Goal: Contribute content: Contribute content

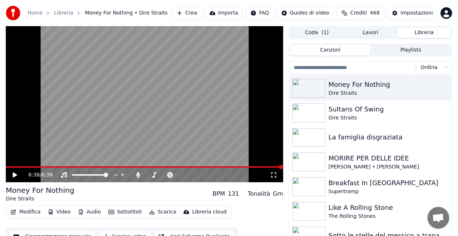
click at [14, 173] on icon at bounding box center [15, 174] width 4 height 5
click at [13, 173] on icon at bounding box center [15, 175] width 4 height 4
click at [13, 173] on icon at bounding box center [15, 174] width 4 height 5
click at [12, 174] on icon at bounding box center [20, 175] width 17 height 6
click at [275, 173] on icon at bounding box center [273, 175] width 7 height 6
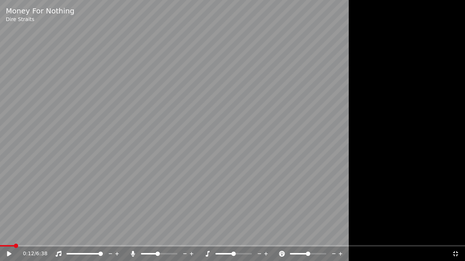
click at [14, 246] on span at bounding box center [7, 245] width 14 height 1
click at [8, 253] on icon at bounding box center [9, 253] width 4 height 5
click at [11, 246] on span at bounding box center [5, 245] width 11 height 1
click at [49, 245] on span at bounding box center [25, 245] width 50 height 1
click at [102, 245] on div "Money For Nothing Dire Straits 1:41 / 6:38" at bounding box center [232, 130] width 465 height 261
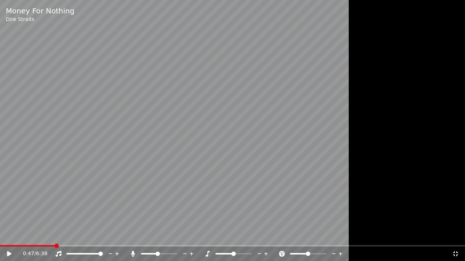
click at [54, 246] on span at bounding box center [27, 245] width 55 height 1
click at [7, 252] on icon at bounding box center [9, 253] width 4 height 5
click at [50, 246] on span at bounding box center [25, 245] width 50 height 1
click at [51, 246] on span at bounding box center [25, 245] width 51 height 1
click at [11, 246] on span at bounding box center [6, 245] width 12 height 1
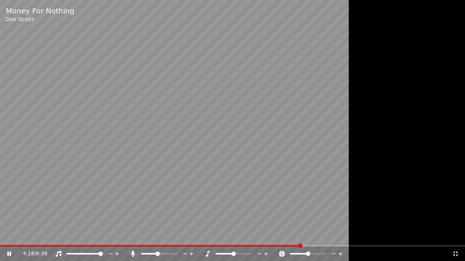
click at [300, 246] on span at bounding box center [150, 245] width 301 height 1
click at [298, 246] on span at bounding box center [149, 245] width 298 height 1
click at [300, 246] on span at bounding box center [159, 245] width 319 height 1
click at [298, 246] on span at bounding box center [149, 245] width 298 height 1
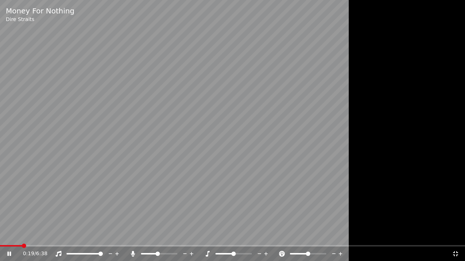
click at [22, 246] on span at bounding box center [11, 245] width 22 height 1
click at [75, 246] on span at bounding box center [38, 245] width 76 height 1
click at [112, 246] on span at bounding box center [56, 245] width 112 height 1
click at [90, 246] on span at bounding box center [62, 245] width 125 height 1
click at [103, 246] on span at bounding box center [51, 245] width 103 height 1
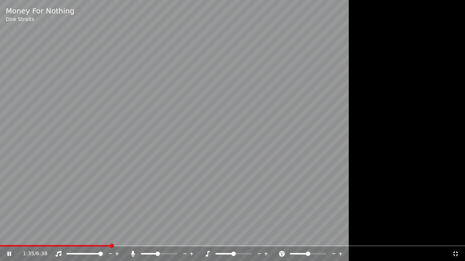
click at [110, 246] on span at bounding box center [55, 245] width 111 height 1
click at [228, 246] on span at bounding box center [114, 245] width 229 height 1
click at [10, 252] on icon at bounding box center [9, 254] width 4 height 4
click at [30, 246] on span at bounding box center [15, 245] width 30 height 1
click at [39, 204] on video at bounding box center [232, 130] width 465 height 261
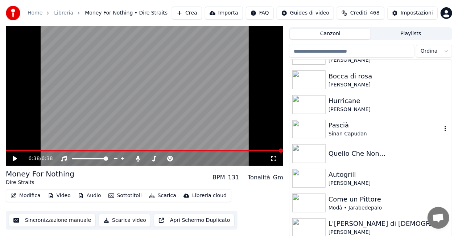
scroll to position [1028, 0]
click at [311, 100] on img at bounding box center [308, 104] width 33 height 19
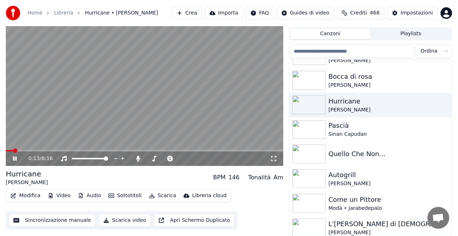
click at [276, 156] on icon at bounding box center [273, 158] width 5 height 5
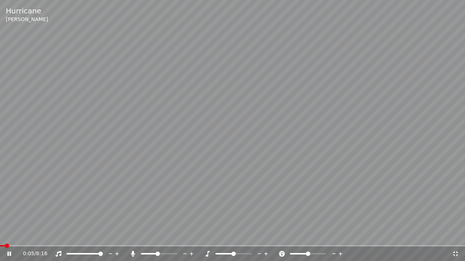
click at [5, 245] on span at bounding box center [2, 245] width 5 height 1
click at [143, 254] on span at bounding box center [142, 253] width 2 height 1
click at [15, 246] on span at bounding box center [7, 245] width 15 height 1
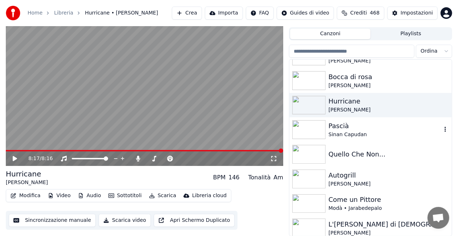
scroll to position [1105, 0]
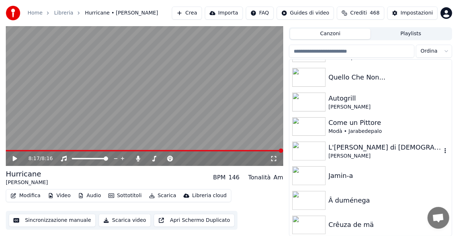
click at [320, 147] on img at bounding box center [308, 151] width 33 height 19
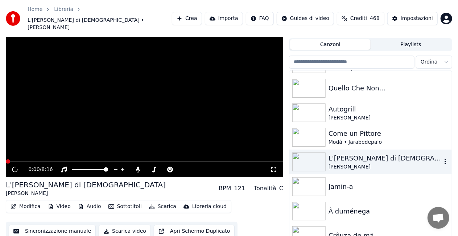
scroll to position [20, 0]
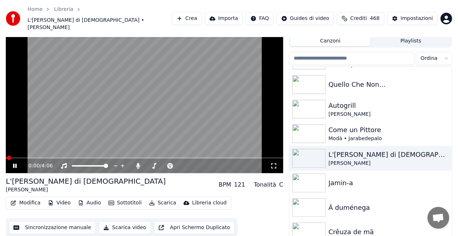
click at [274, 163] on icon at bounding box center [273, 166] width 7 height 6
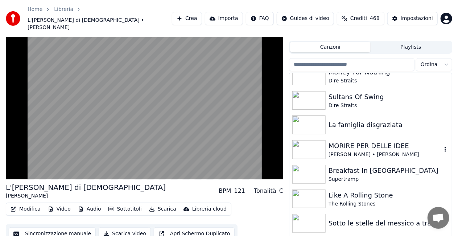
scroll to position [0, 0]
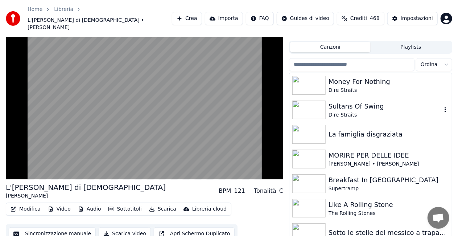
click at [307, 104] on img at bounding box center [308, 110] width 33 height 19
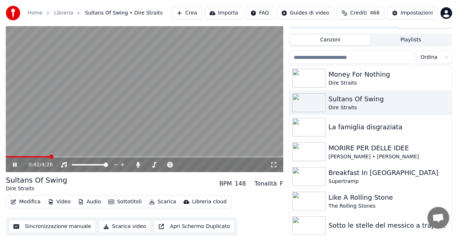
click at [273, 165] on icon at bounding box center [273, 165] width 7 height 6
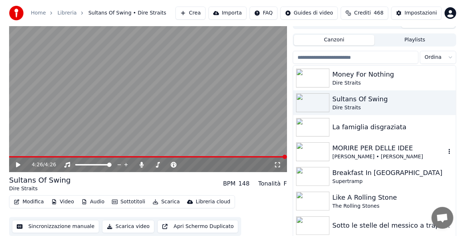
scroll to position [0, 0]
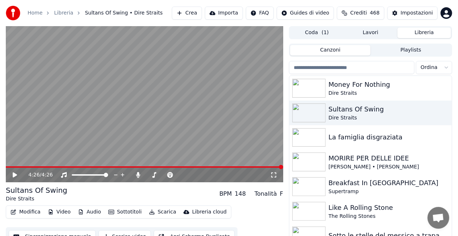
click at [335, 67] on input "search" at bounding box center [352, 67] width 126 height 13
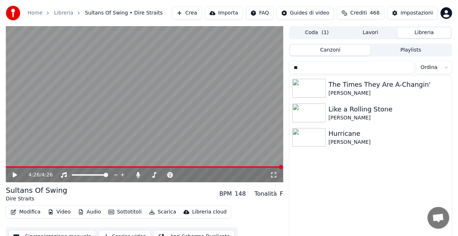
type input "**"
click at [185, 11] on button "Crea" at bounding box center [187, 13] width 30 height 13
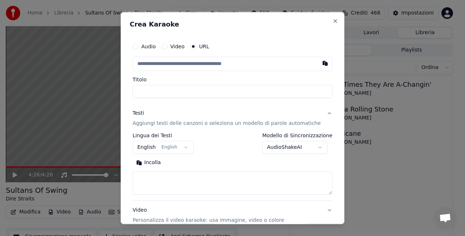
type input "**********"
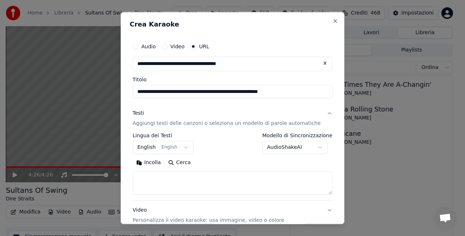
type input "**********"
click at [182, 122] on p "Aggiungi testi delle canzoni o seleziona un modello di parole automatiche" at bounding box center [226, 122] width 188 height 7
type input "**********"
click at [182, 122] on p "Aggiungi testi delle canzoni o seleziona un modello di parole automatiche" at bounding box center [226, 122] width 188 height 7
click at [200, 123] on p "Aggiungi testi delle canzoni o seleziona un modello di parole automatiche" at bounding box center [226, 122] width 188 height 7
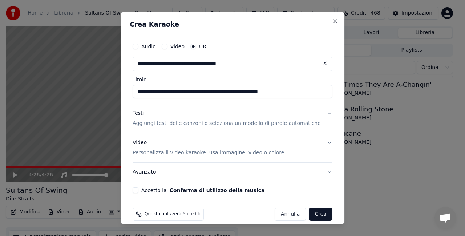
click at [200, 123] on p "Aggiungi testi delle canzoni o seleziona un modello di parole automatiche" at bounding box center [226, 122] width 188 height 7
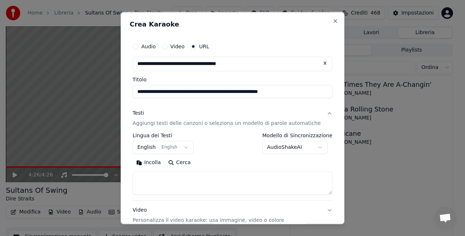
click at [167, 186] on textarea at bounding box center [232, 182] width 200 height 23
paste textarea "**********"
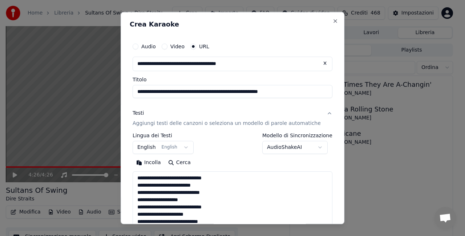
scroll to position [364, 0]
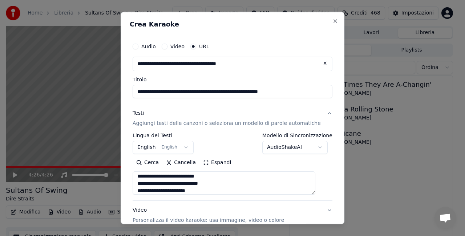
type textarea "**********"
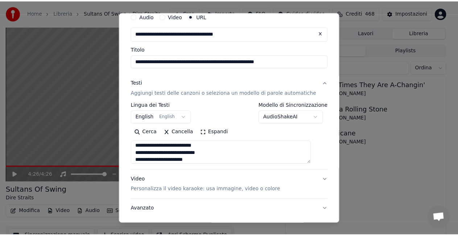
scroll to position [75, 0]
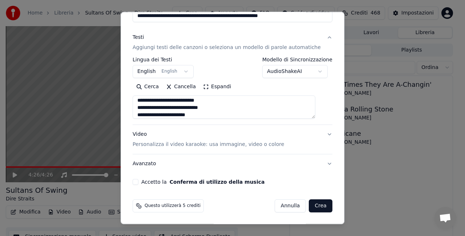
click at [138, 181] on button "Accetto la Conferma di utilizzo della musica" at bounding box center [135, 182] width 6 height 6
click at [309, 205] on button "Crea" at bounding box center [320, 205] width 23 height 13
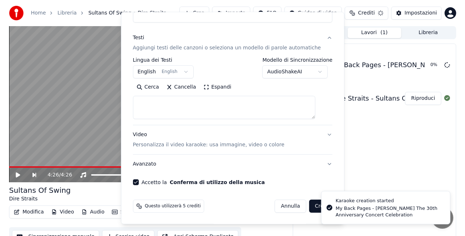
scroll to position [0, 0]
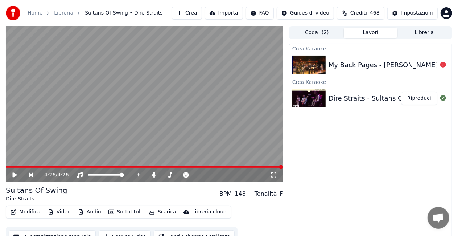
click at [311, 68] on img at bounding box center [308, 65] width 33 height 19
click at [184, 12] on button "Crea" at bounding box center [187, 13] width 30 height 13
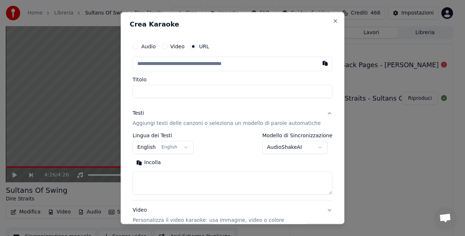
type input "**********"
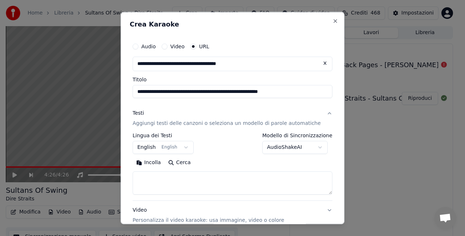
type input "**********"
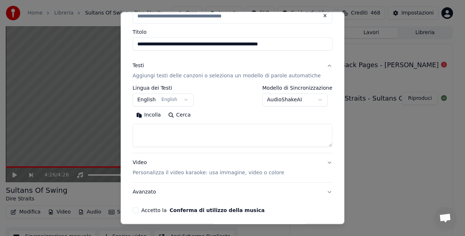
click at [172, 130] on textarea at bounding box center [232, 135] width 200 height 23
paste textarea "**********"
type input "**********"
type textarea "**********"
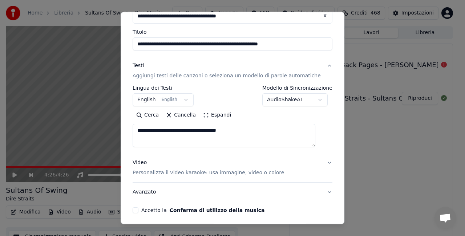
click at [168, 130] on textarea "**********" at bounding box center [223, 135] width 183 height 23
paste textarea "**********"
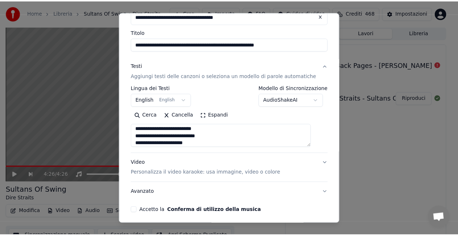
scroll to position [75, 0]
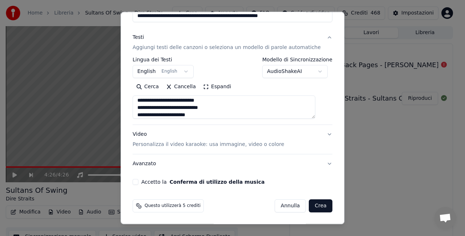
type textarea "**********"
click at [138, 179] on button "Accetto la Conferma di utilizzo della musica" at bounding box center [135, 182] width 6 height 6
click at [309, 205] on button "Crea" at bounding box center [320, 205] width 23 height 13
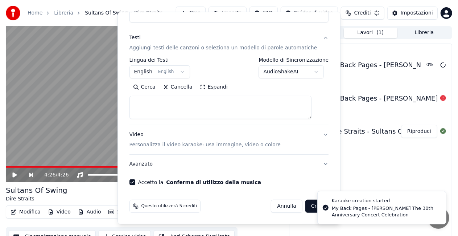
scroll to position [0, 0]
select select
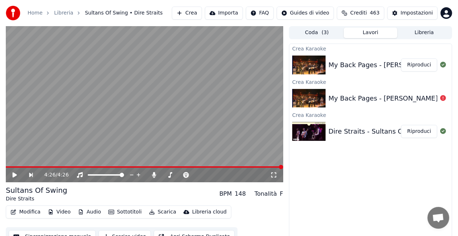
click at [420, 64] on button "Riproduci" at bounding box center [419, 64] width 36 height 13
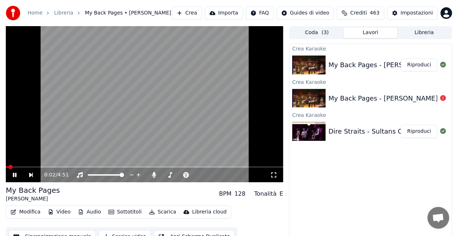
click at [275, 173] on icon at bounding box center [273, 175] width 7 height 6
click at [32, 165] on video at bounding box center [145, 104] width 278 height 156
click at [15, 174] on icon at bounding box center [15, 174] width 4 height 5
click at [274, 176] on icon at bounding box center [273, 175] width 7 height 6
